Goal: Check status: Check status

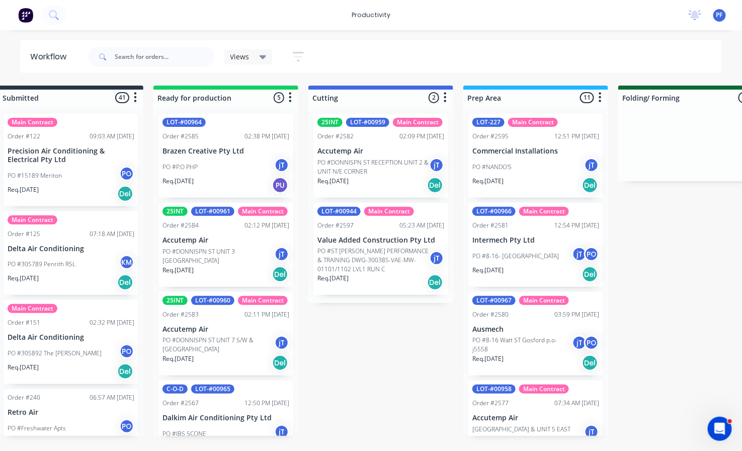
scroll to position [142, 0]
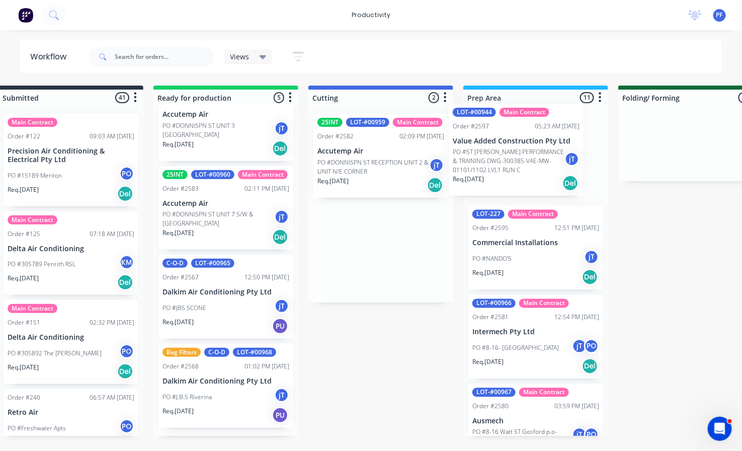
drag, startPoint x: 355, startPoint y: 250, endPoint x: 494, endPoint y: 148, distance: 172.1
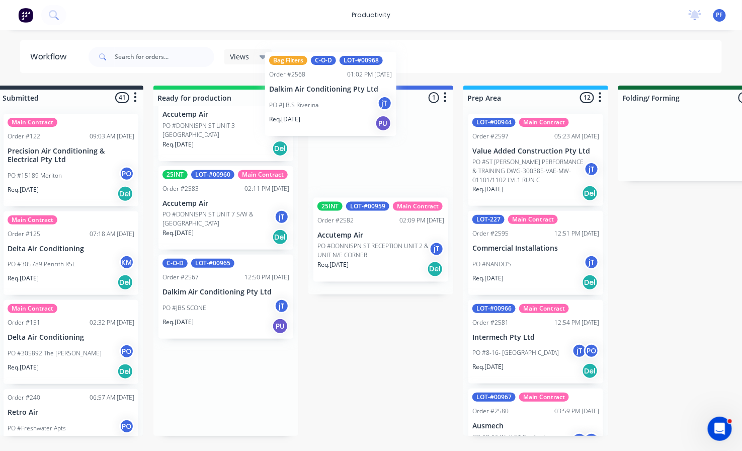
drag, startPoint x: 220, startPoint y: 389, endPoint x: 334, endPoint y: 84, distance: 325.7
click at [334, 84] on div "Workflow Views Save new view None (Default) edit Assembly edit Dispatch edit In…" at bounding box center [348, 235] width 742 height 391
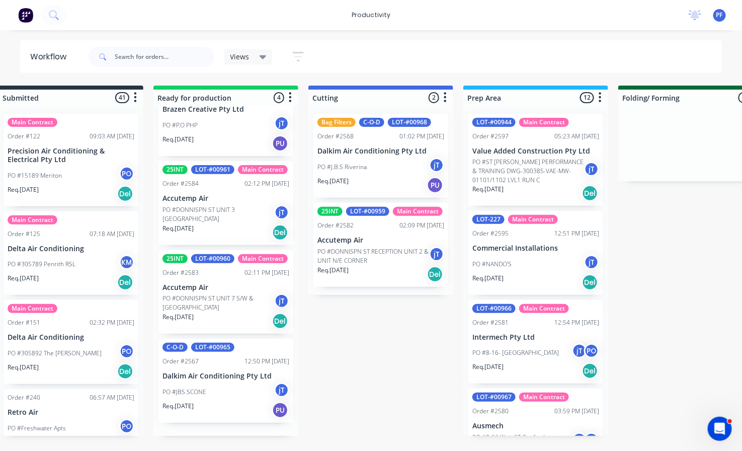
scroll to position [53, 0]
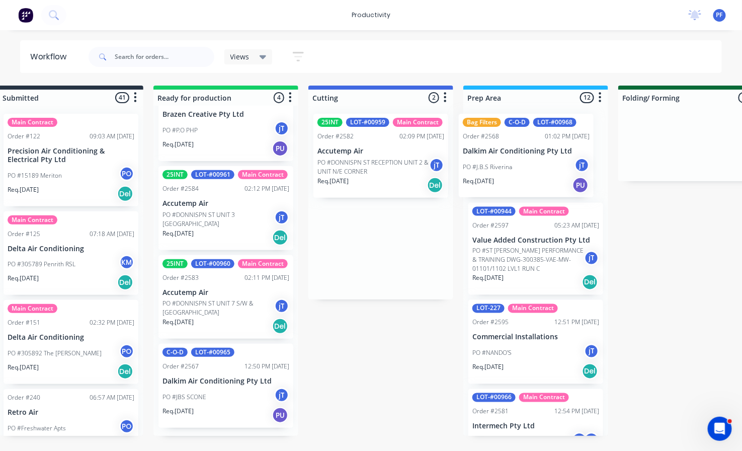
drag, startPoint x: 350, startPoint y: 146, endPoint x: 506, endPoint y: 144, distance: 156.5
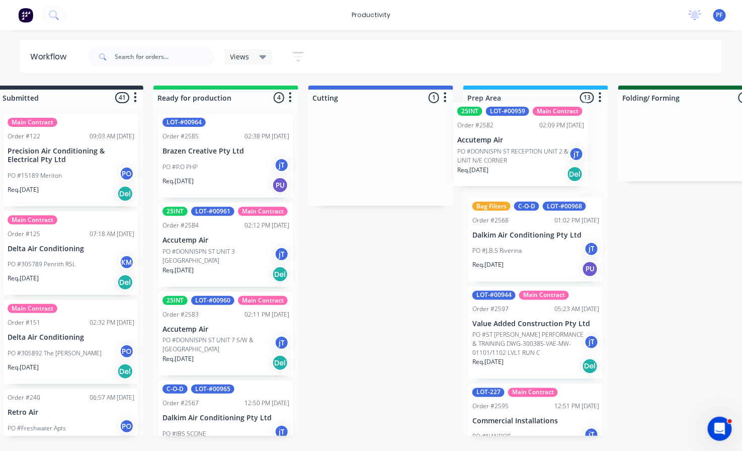
drag, startPoint x: 361, startPoint y: 161, endPoint x: 505, endPoint y: 150, distance: 144.4
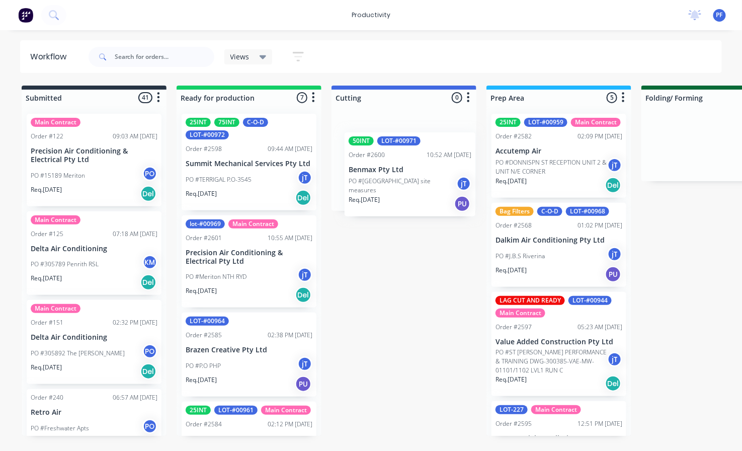
drag, startPoint x: 217, startPoint y: 344, endPoint x: 386, endPoint y: 161, distance: 249.0
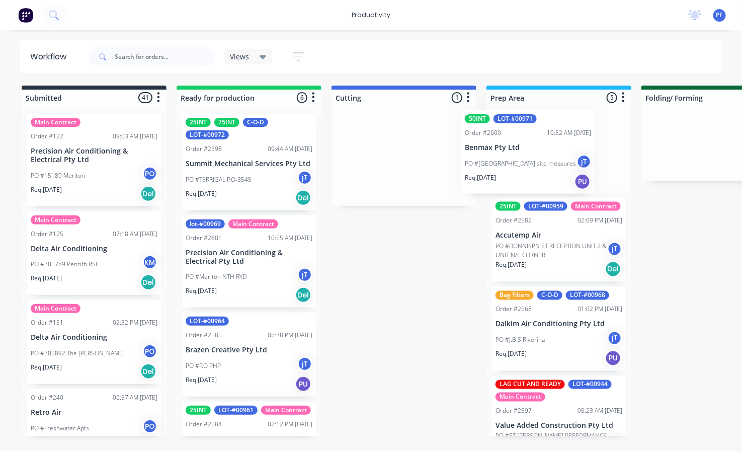
drag, startPoint x: 361, startPoint y: 141, endPoint x: 489, endPoint y: 138, distance: 127.9
